Goal: Task Accomplishment & Management: Use online tool/utility

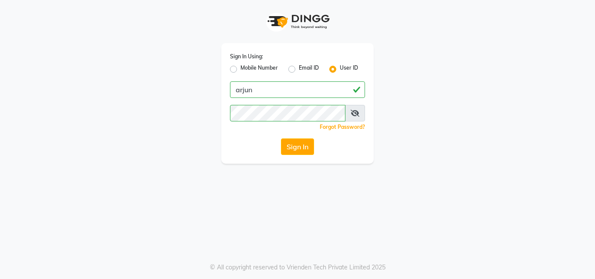
click at [303, 147] on button "Sign In" at bounding box center [297, 147] width 33 height 17
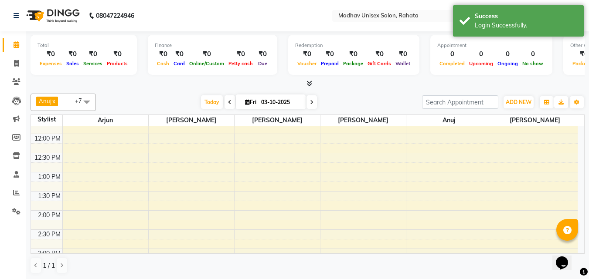
scroll to position [111, 0]
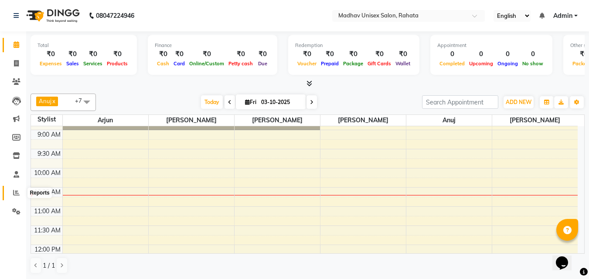
click at [18, 192] on icon at bounding box center [16, 193] width 7 height 7
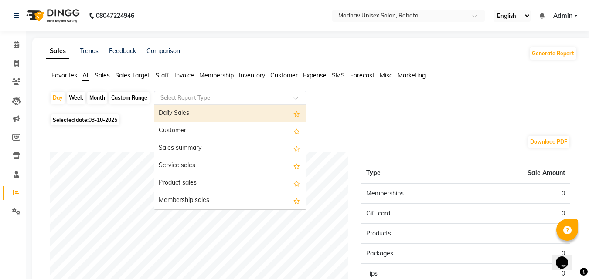
click at [185, 99] on input "text" at bounding box center [222, 98] width 126 height 9
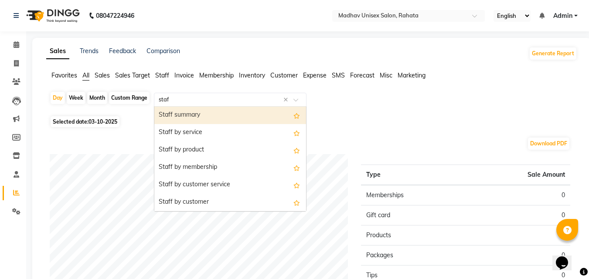
type input "staff"
click at [182, 115] on div "Staff summary" at bounding box center [230, 115] width 152 height 17
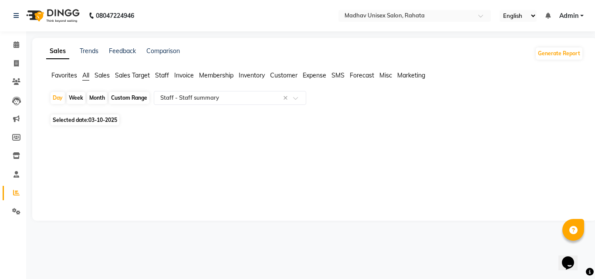
click at [141, 101] on div "Custom Range" at bounding box center [129, 98] width 41 height 12
select select "10"
select select "2025"
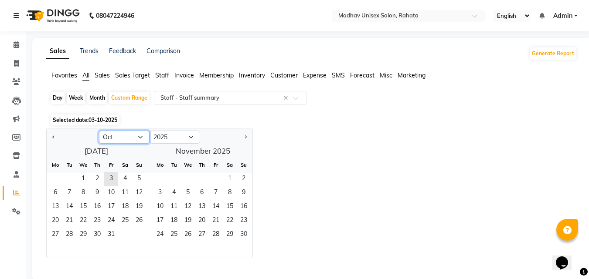
click at [141, 136] on select "Jan Feb Mar Apr May Jun [DATE] Aug Sep Oct Nov Dec" at bounding box center [124, 137] width 51 height 13
select select "9"
click at [99, 131] on select "Jan Feb Mar Apr May Jun [DATE] Aug Sep Oct Nov Dec" at bounding box center [124, 137] width 51 height 13
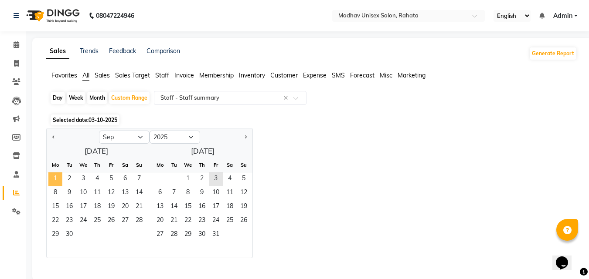
click at [58, 174] on span "1" at bounding box center [55, 180] width 14 height 14
click at [69, 233] on span "30" at bounding box center [69, 235] width 14 height 14
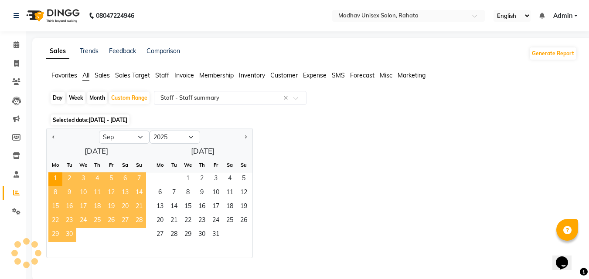
select select "full_report"
select select "csv"
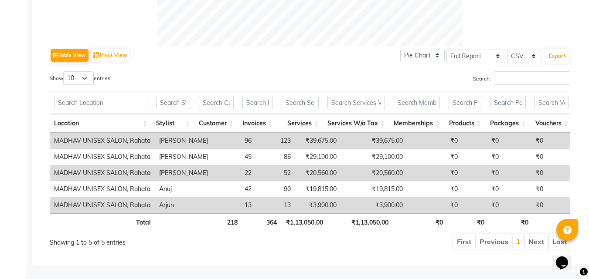
scroll to position [418, 0]
click at [73, 224] on th "Total" at bounding box center [102, 222] width 105 height 17
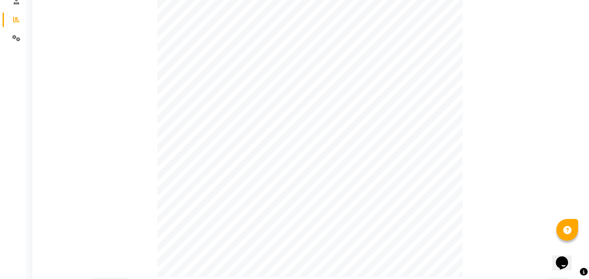
scroll to position [0, 0]
